Goal: Download file/media

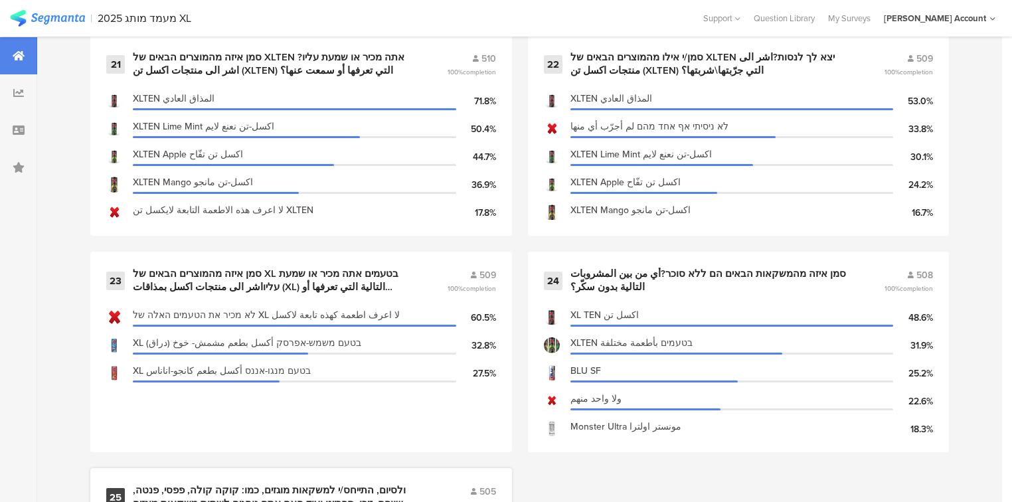
scroll to position [2580, 0]
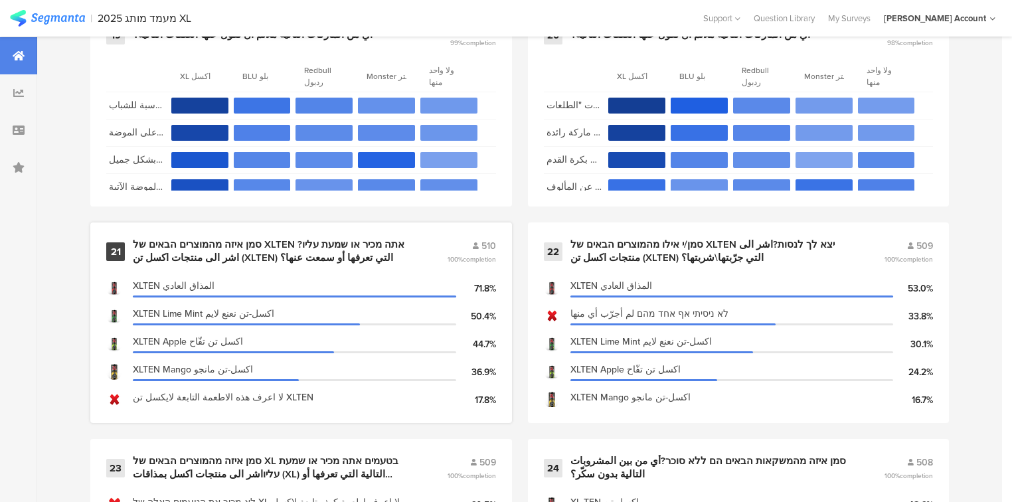
click at [250, 238] on div "סמן איזה מהמוצרים הבאים של XLTEN אתה מכיר או שמעת עליו?اشر الى منتجات اكسل تن (…" at bounding box center [274, 251] width 282 height 26
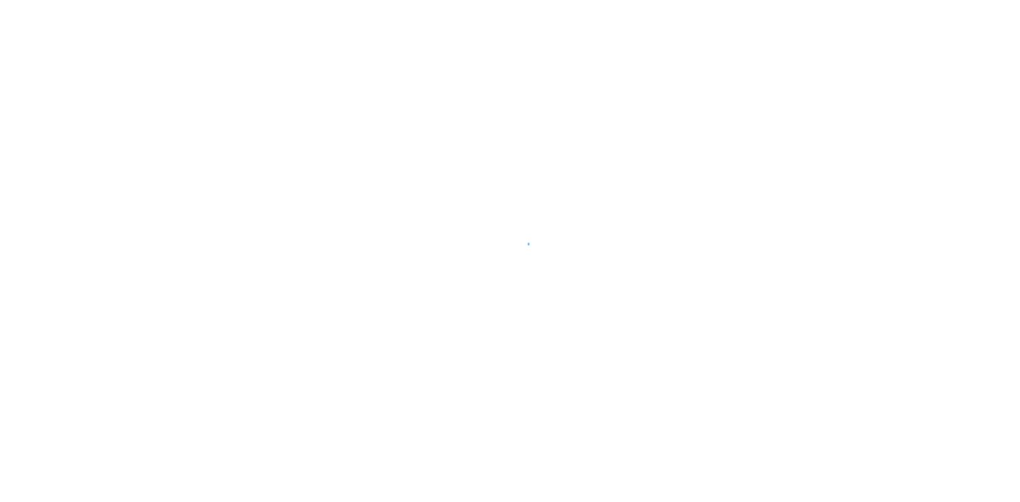
click at [248, 350] on div at bounding box center [510, 251] width 1020 height 502
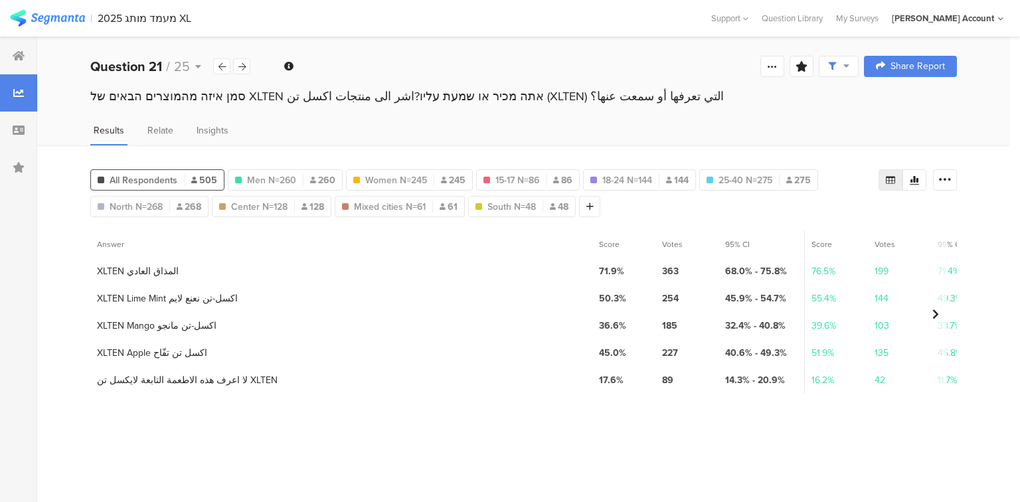
drag, startPoint x: 941, startPoint y: 177, endPoint x: 915, endPoint y: 197, distance: 32.7
click at [941, 177] on icon at bounding box center [945, 179] width 13 height 13
click at [835, 213] on span "Export as Excel" at bounding box center [816, 217] width 63 height 13
click at [242, 66] on icon at bounding box center [241, 66] width 7 height 9
click at [943, 179] on icon at bounding box center [945, 179] width 13 height 13
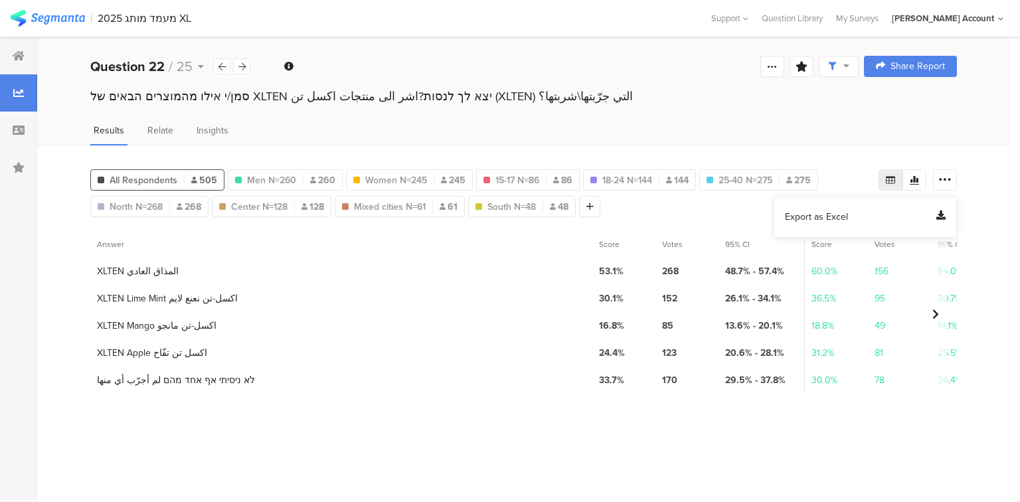
click at [830, 213] on span "Export as Excel" at bounding box center [816, 217] width 63 height 13
click at [700, 63] on div "Welcome page 1 هيا نبدأ ببعض الأسئلة الإحصائية 1a האם את/ה هل انت 1b كم عمرك؟ מ…" at bounding box center [523, 66] width 973 height 43
